Goal: Task Accomplishment & Management: Manage account settings

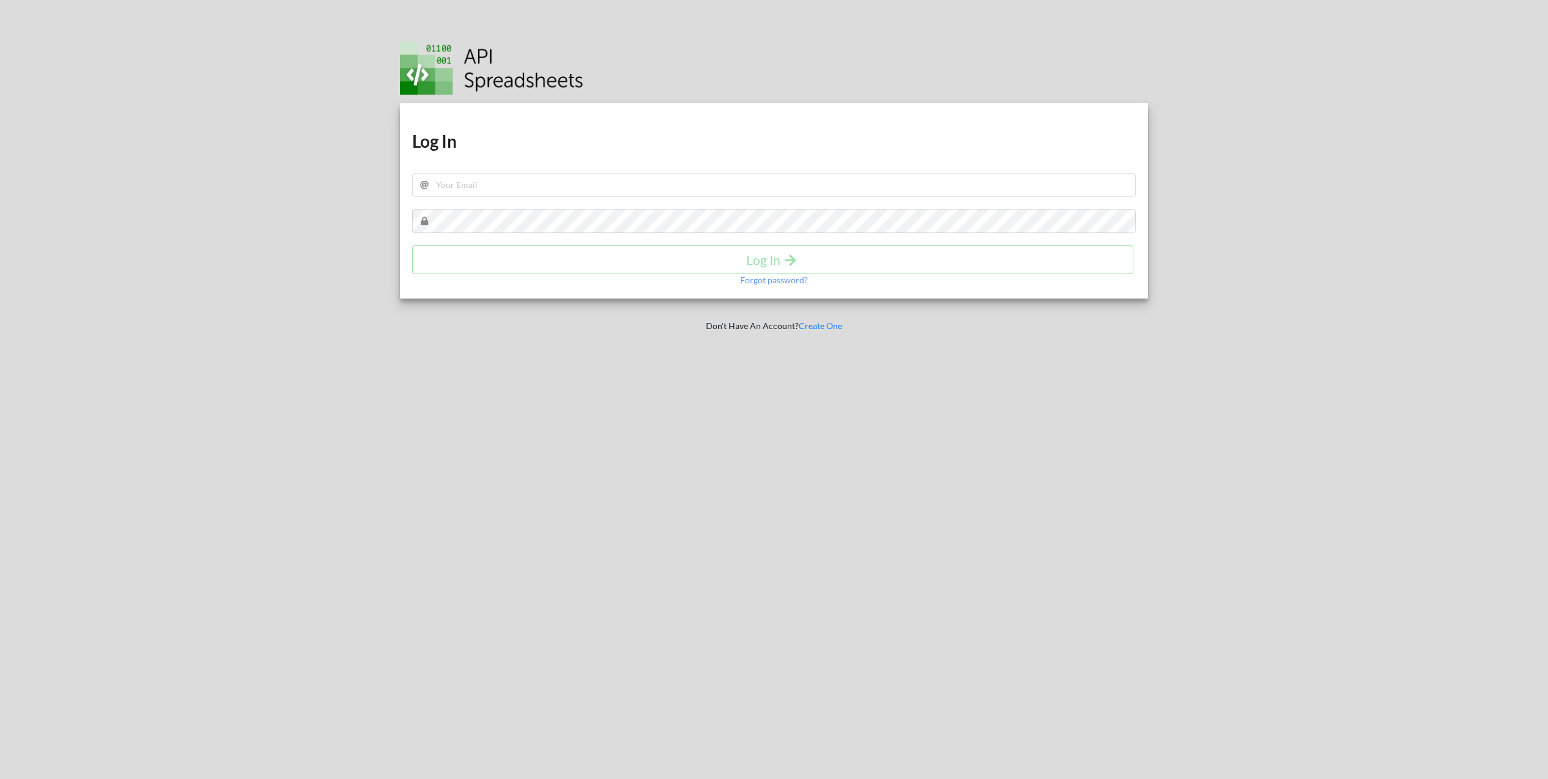
drag, startPoint x: 522, startPoint y: 203, endPoint x: 519, endPoint y: 195, distance: 8.5
click at [522, 200] on div "Download hidden Download hidden Log In Log In Forgot password?" at bounding box center [774, 200] width 748 height 195
click at [516, 190] on input "text" at bounding box center [774, 184] width 724 height 23
type input "[EMAIL_ADDRESS][DOMAIN_NAME]"
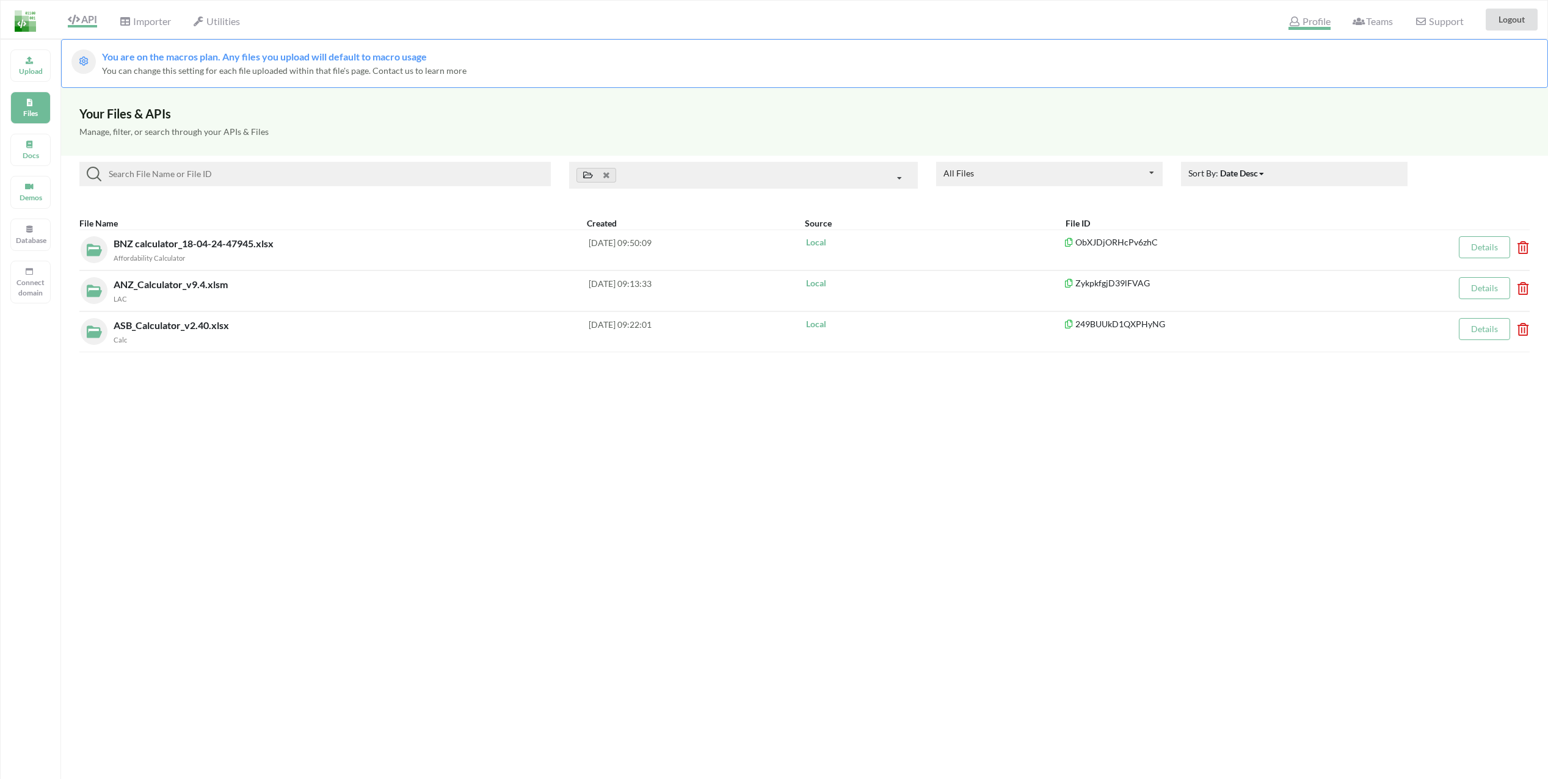
click at [1319, 24] on span "Profile" at bounding box center [1310, 22] width 42 height 15
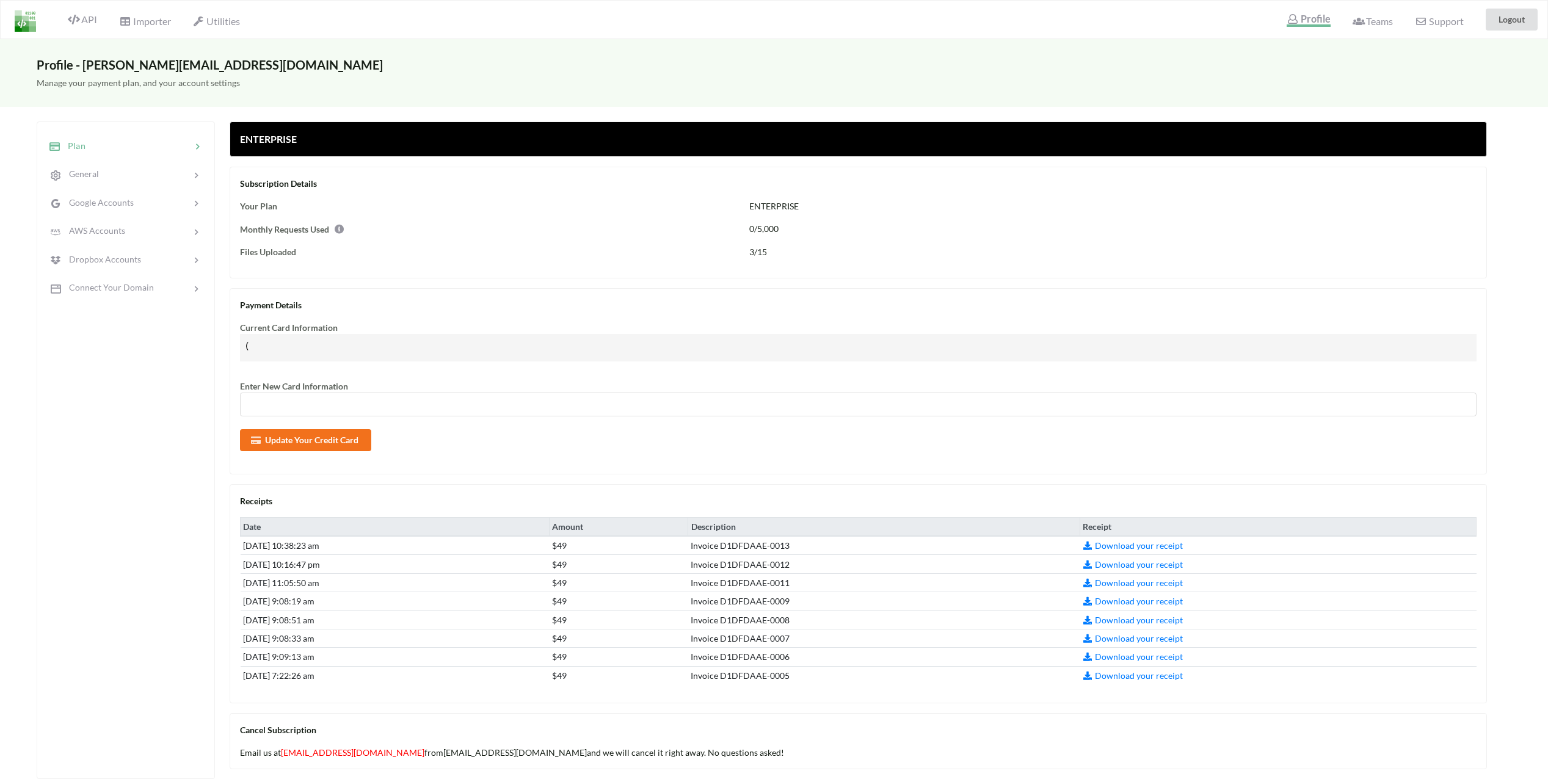
click at [133, 151] on div at bounding box center [139, 146] width 106 height 14
click at [305, 435] on button "Update Your Credit Card" at bounding box center [305, 439] width 131 height 22
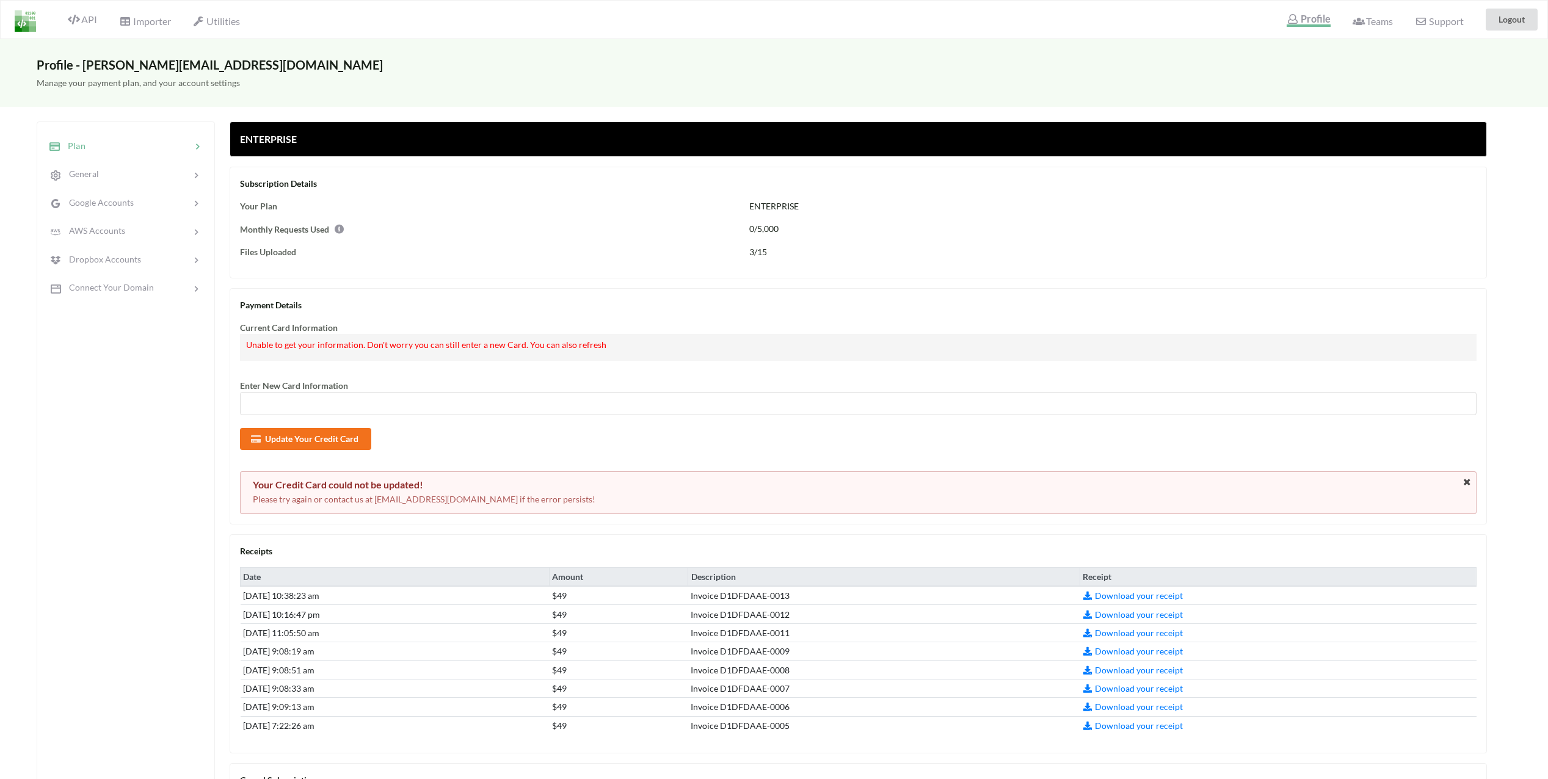
click at [315, 398] on div at bounding box center [858, 404] width 1237 height 24
click at [313, 441] on button "Update Your Credit Card" at bounding box center [305, 439] width 131 height 22
click at [1468, 483] on icon at bounding box center [1467, 482] width 10 height 9
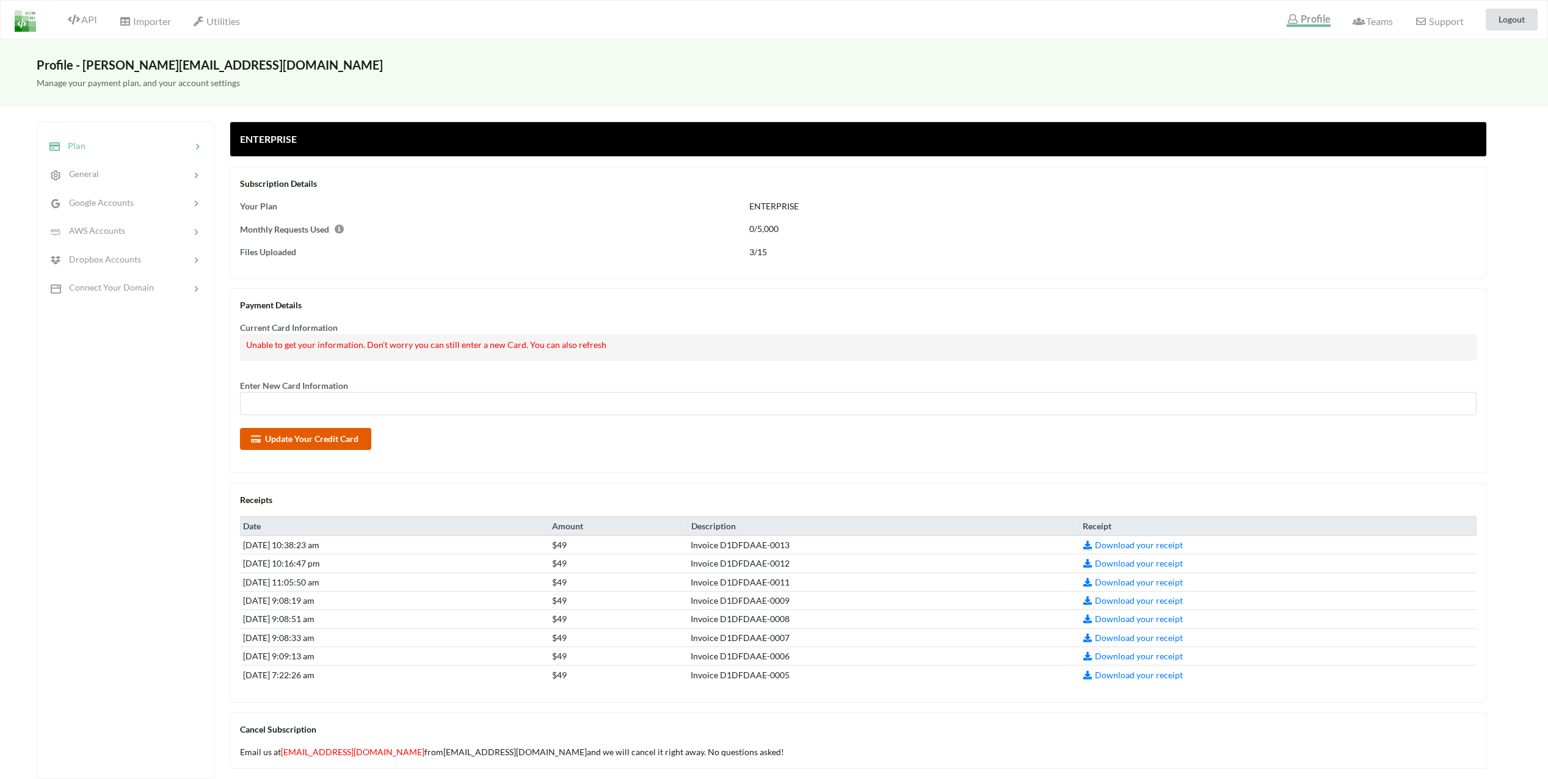
click at [326, 432] on button "Update Your Credit Card" at bounding box center [305, 439] width 131 height 22
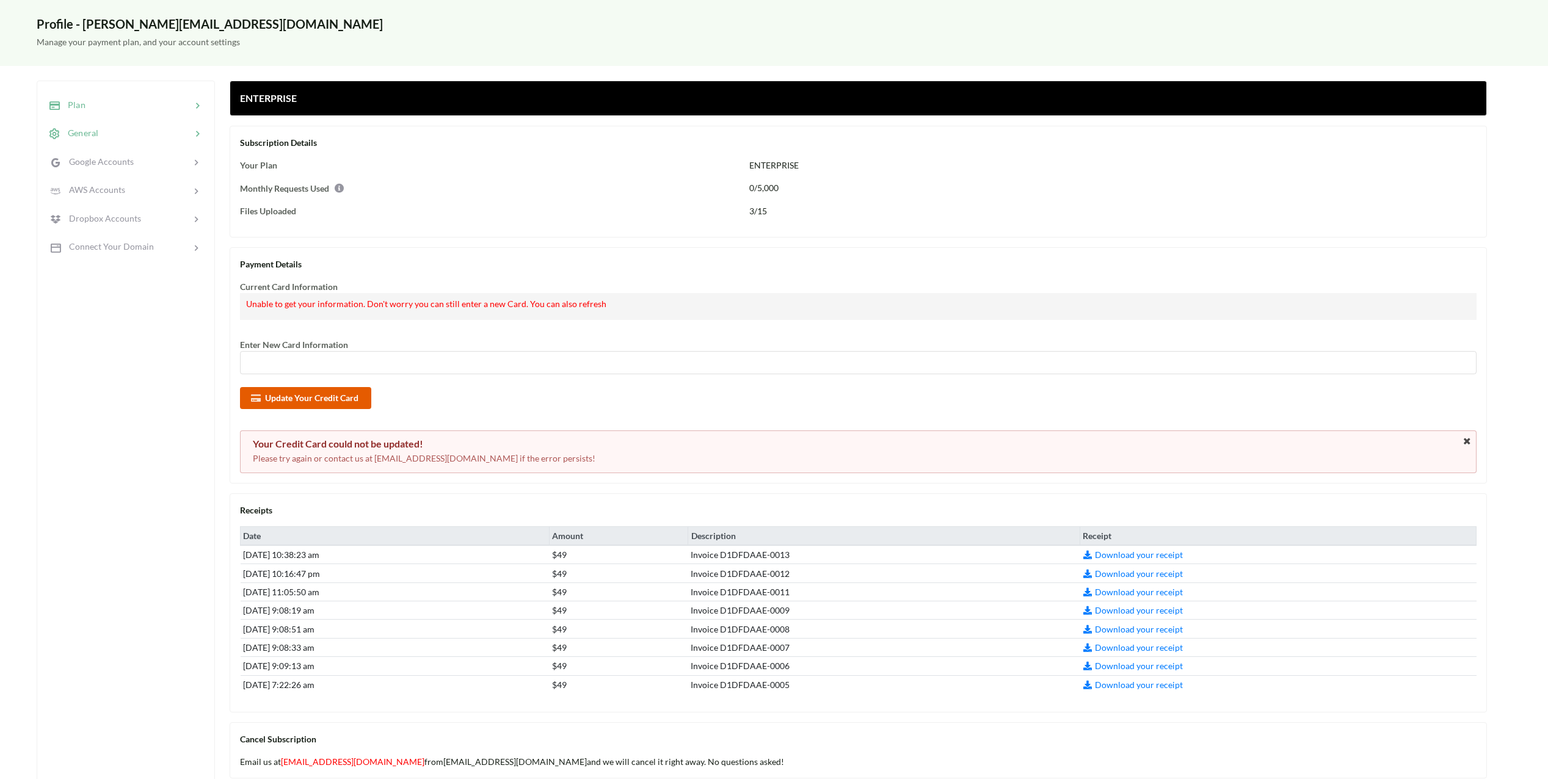
scroll to position [46, 0]
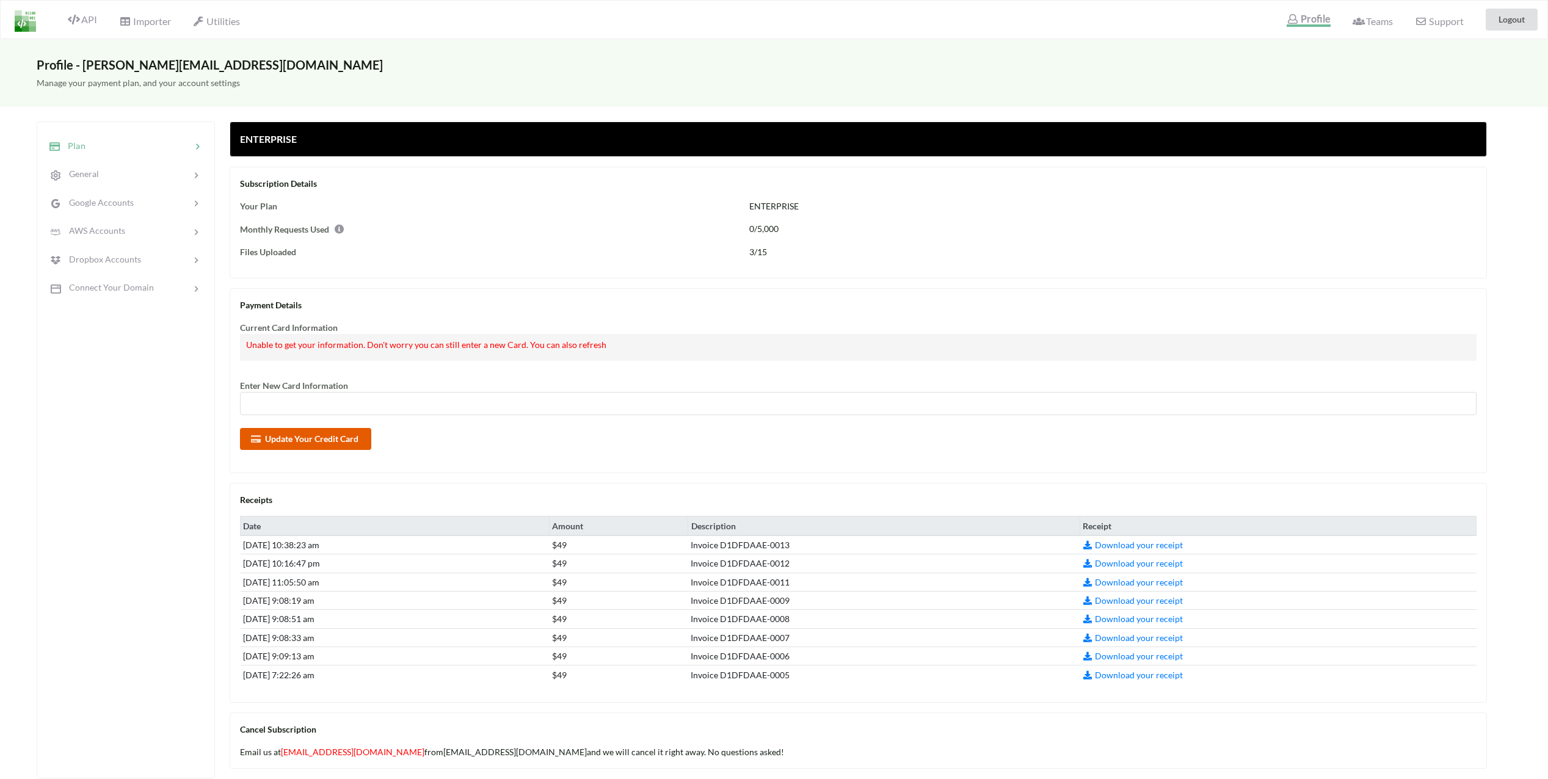
click at [315, 435] on button "Update Your Credit Card" at bounding box center [305, 439] width 131 height 22
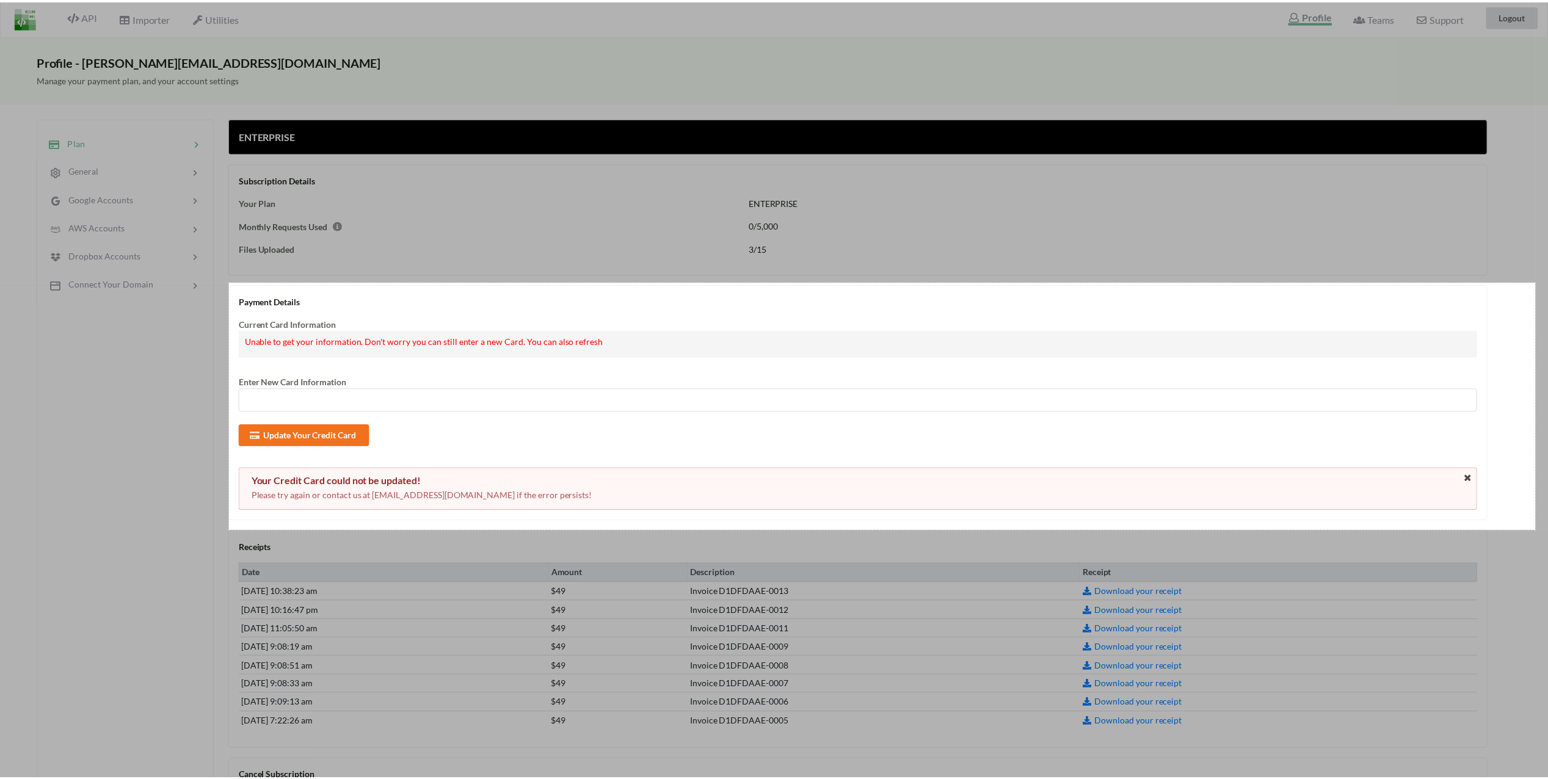
scroll to position [4, 9]
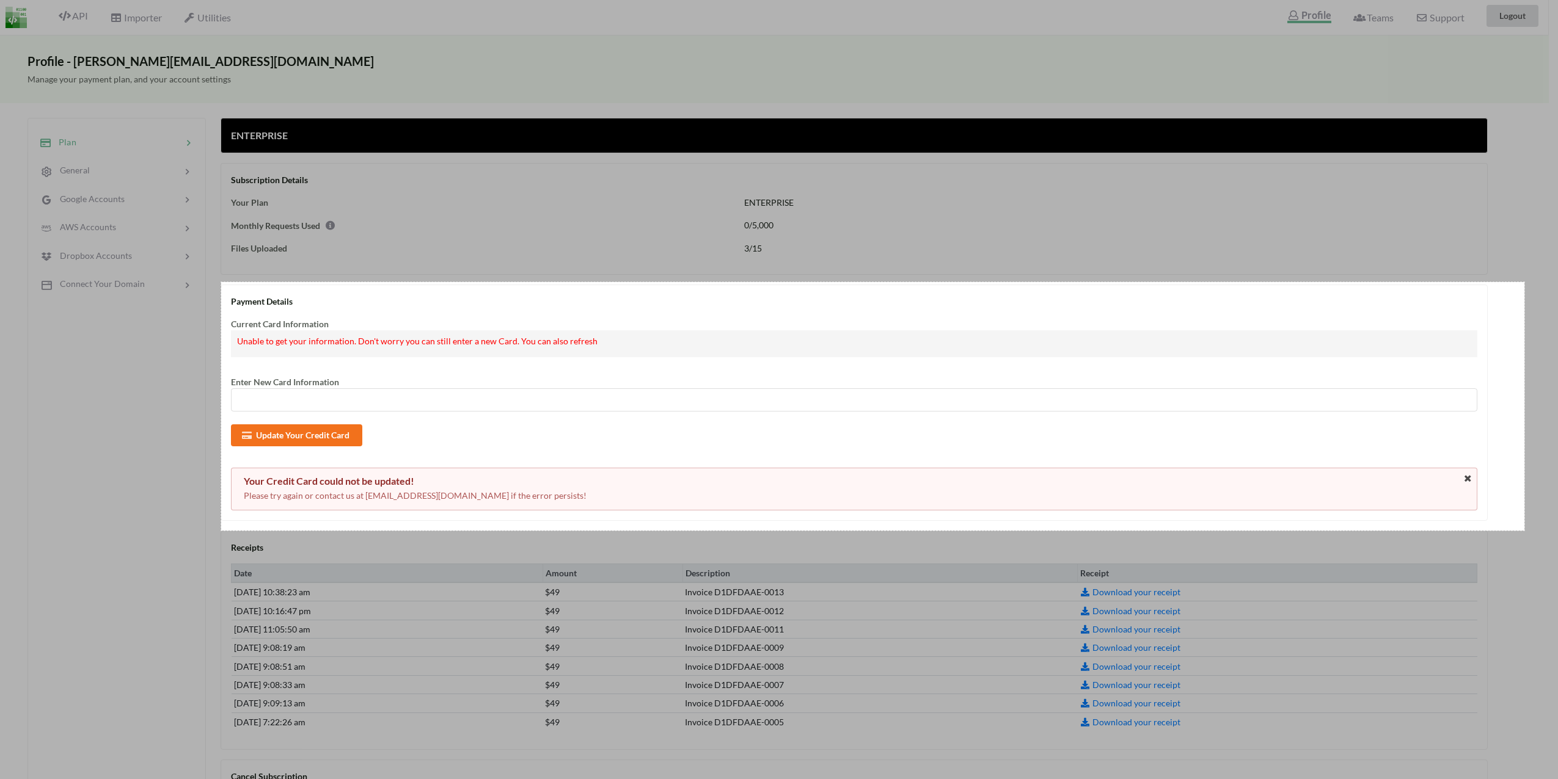
drag, startPoint x: 231, startPoint y: 285, endPoint x: 1522, endPoint y: 531, distance: 1314.5
click at [1522, 531] on div "2133 X 407" at bounding box center [774, 511] width 1567 height 1030
click at [200, 476] on link "Copy" at bounding box center [194, 476] width 32 height 13
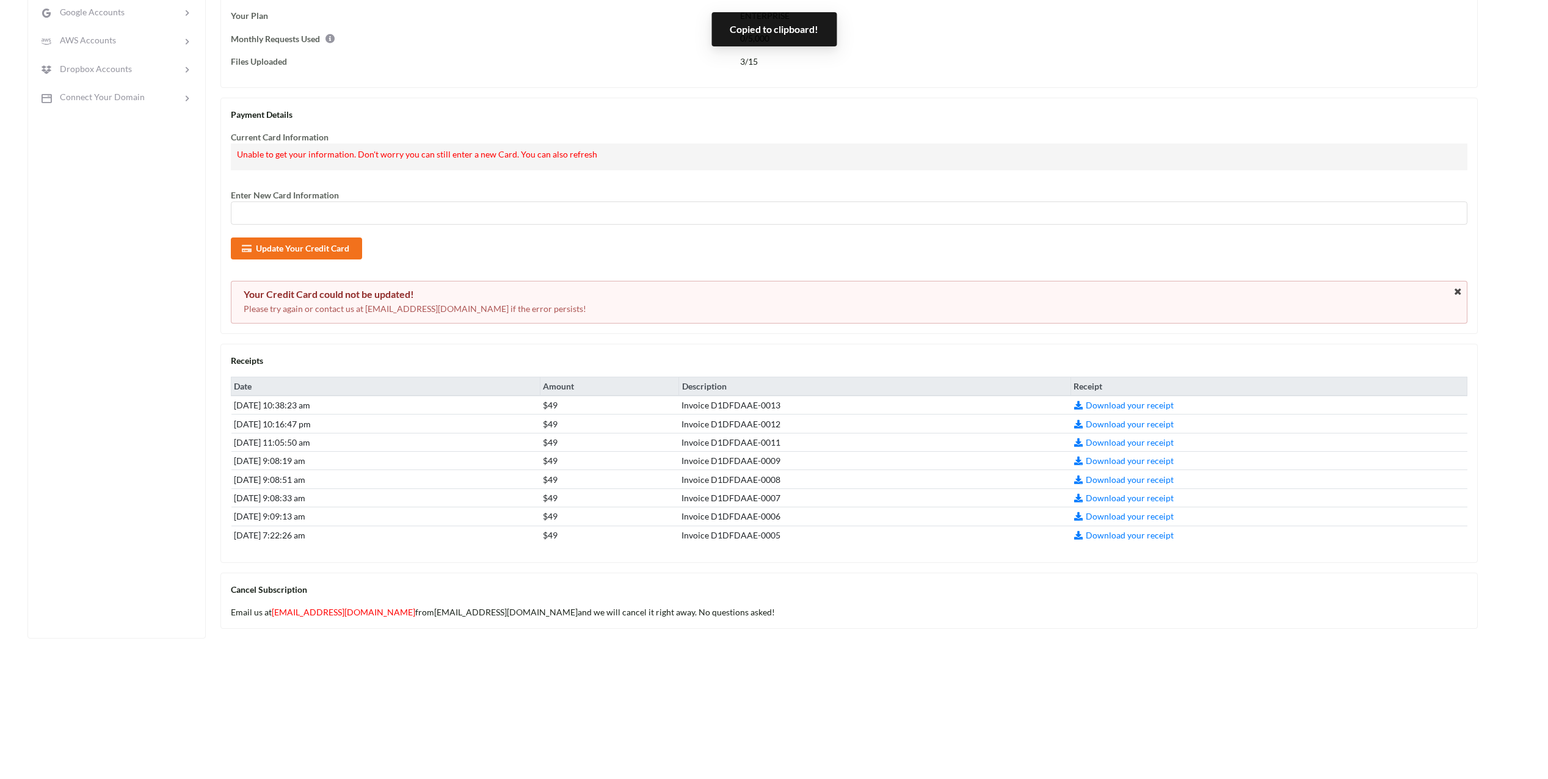
scroll to position [221, 9]
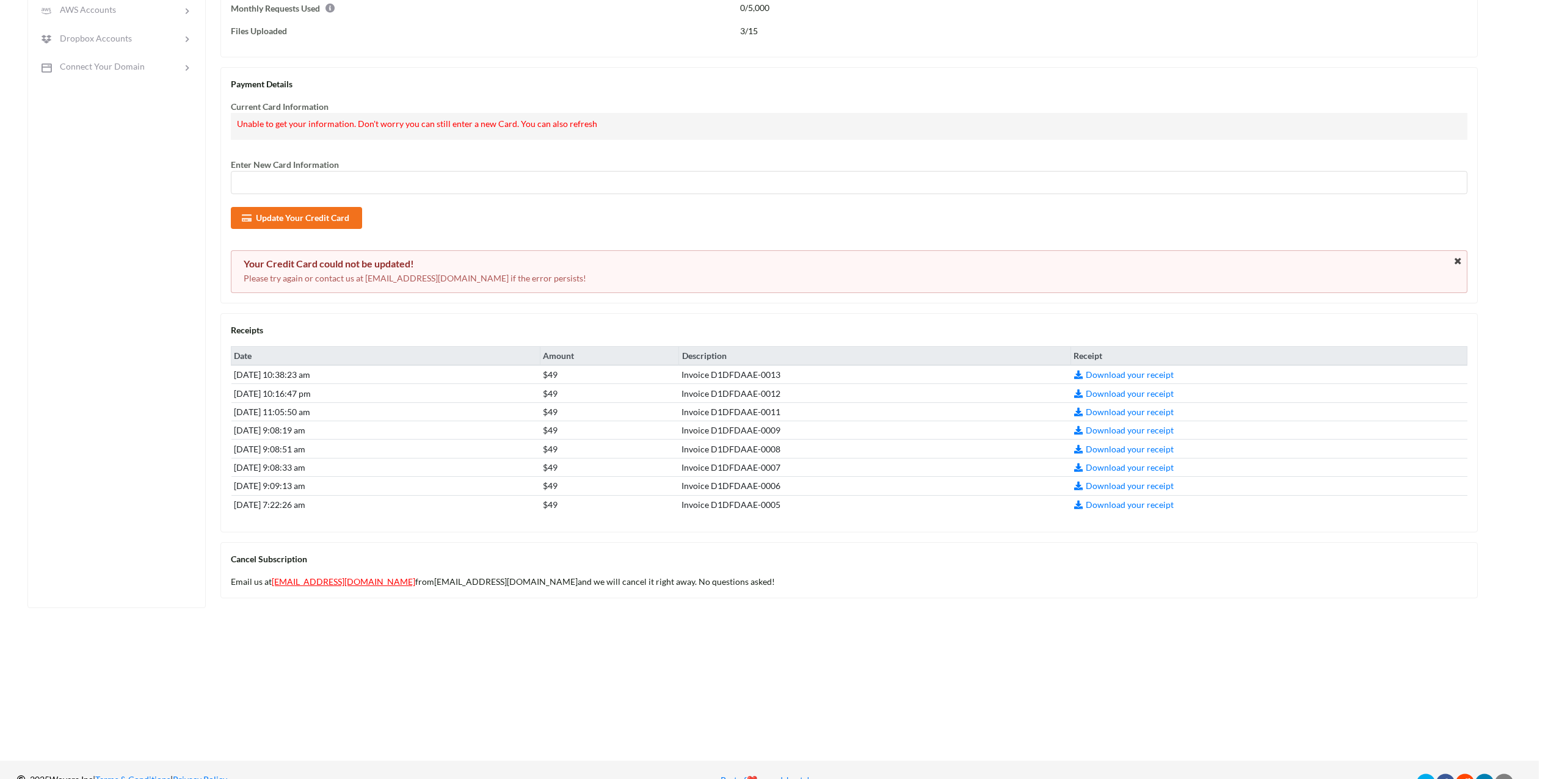
click at [340, 580] on link "[EMAIL_ADDRESS][DOMAIN_NAME]" at bounding box center [344, 582] width 144 height 10
drag, startPoint x: 360, startPoint y: 277, endPoint x: 481, endPoint y: 280, distance: 121.0
click at [481, 280] on p "Please try again or contact us at [EMAIL_ADDRESS][DOMAIN_NAME] if the error per…" at bounding box center [849, 278] width 1211 height 12
copy p "payment@apispreadsheets.com"
